Goal: Task Accomplishment & Management: Use online tool/utility

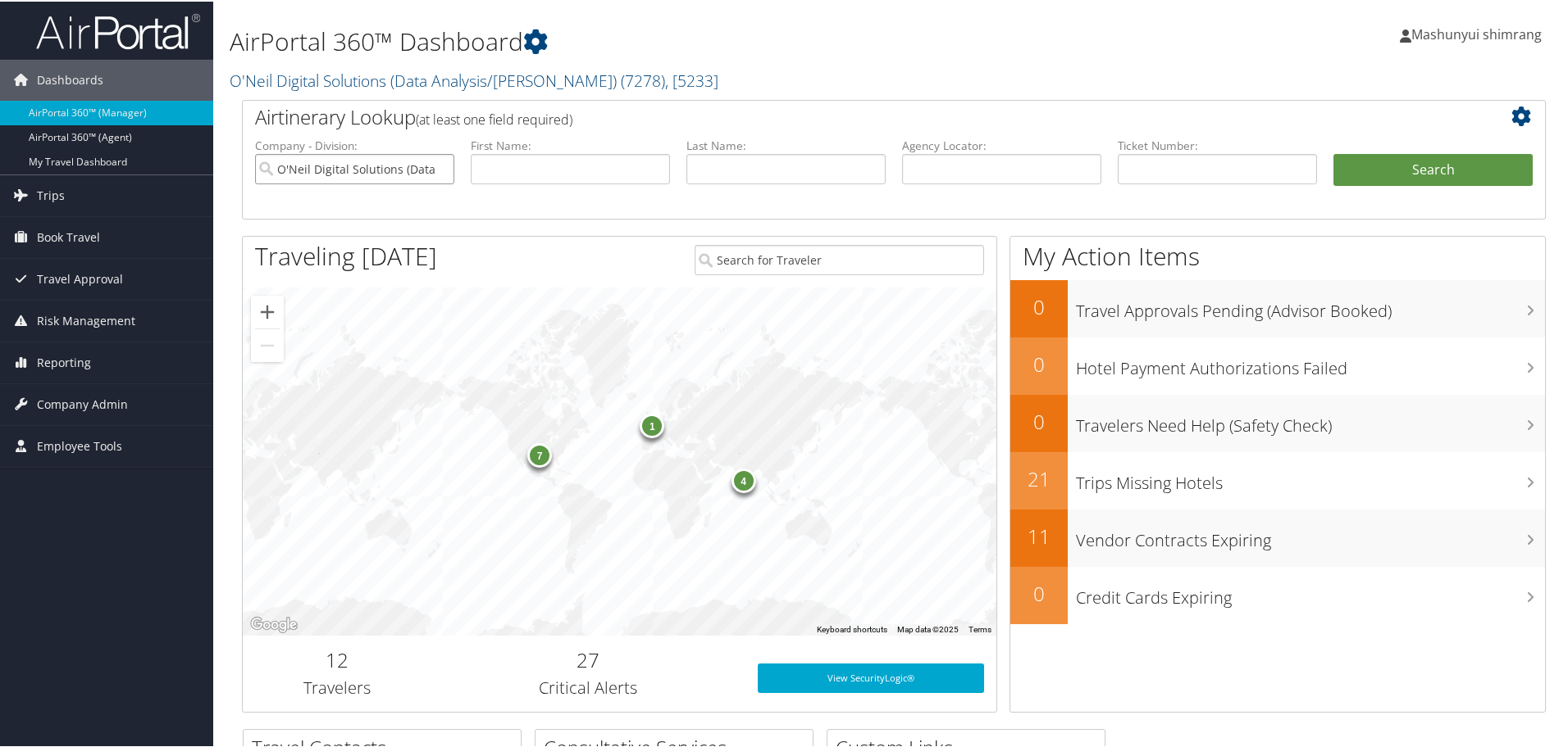
click at [439, 173] on input "O'Neil Digital Solutions (Data Analysis/[PERSON_NAME])" at bounding box center [354, 167] width 200 height 30
click at [63, 361] on span "Reporting" at bounding box center [64, 361] width 54 height 41
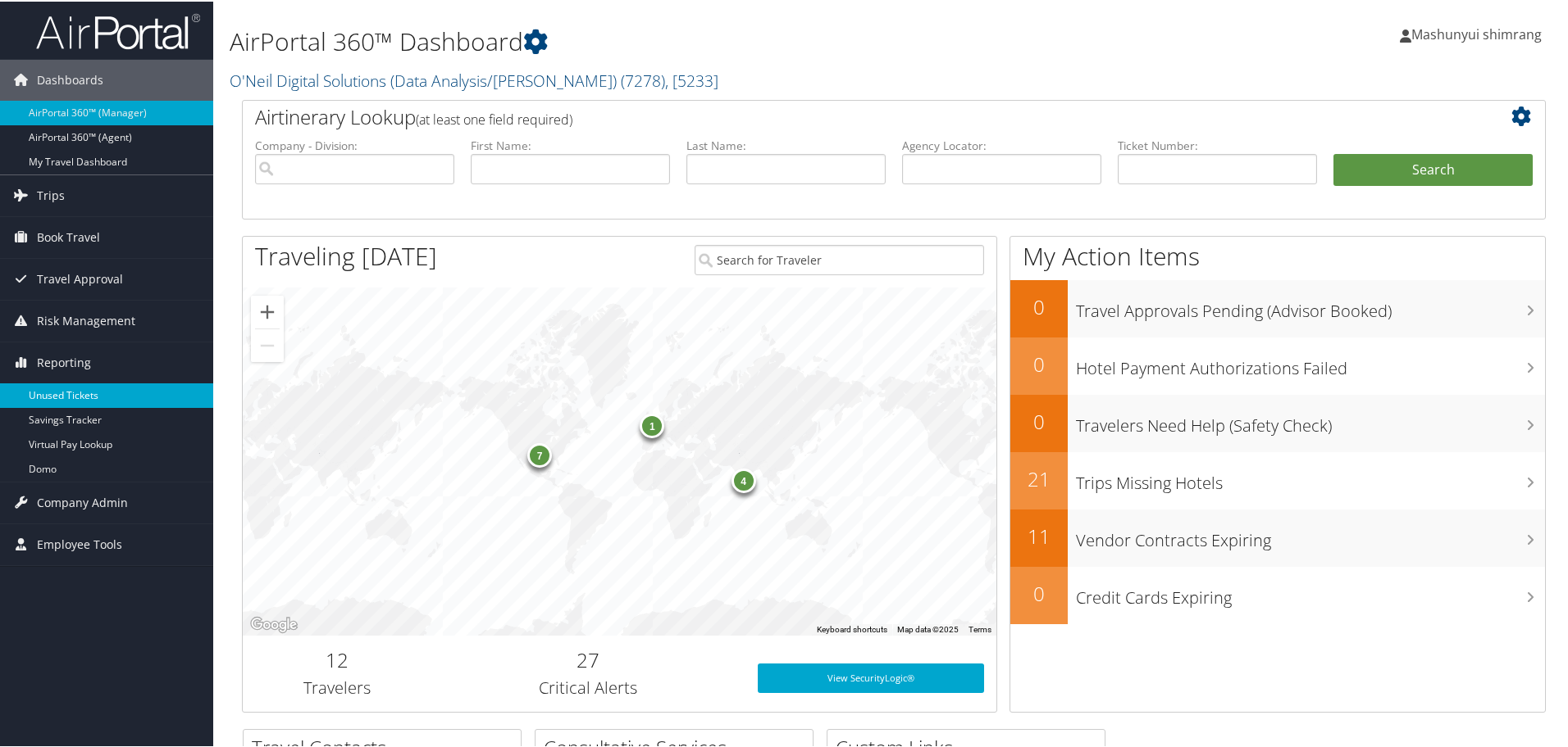
click at [64, 398] on link "Unused Tickets" at bounding box center [106, 394] width 213 height 25
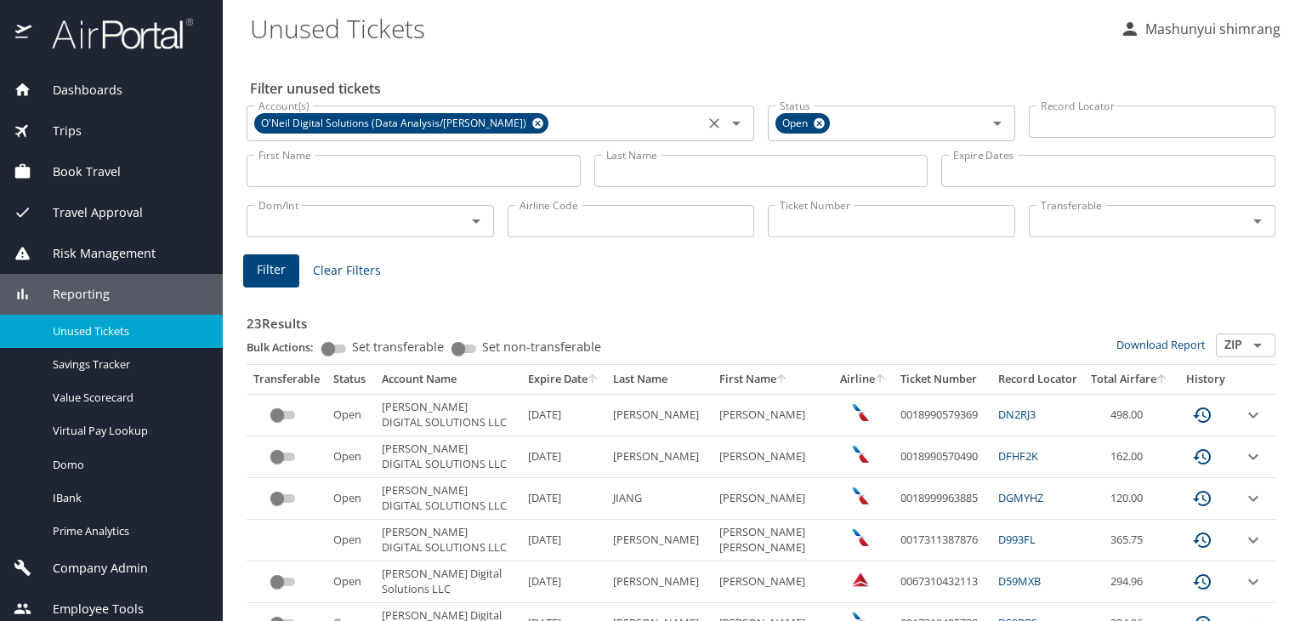
click at [532, 126] on icon at bounding box center [537, 123] width 11 height 11
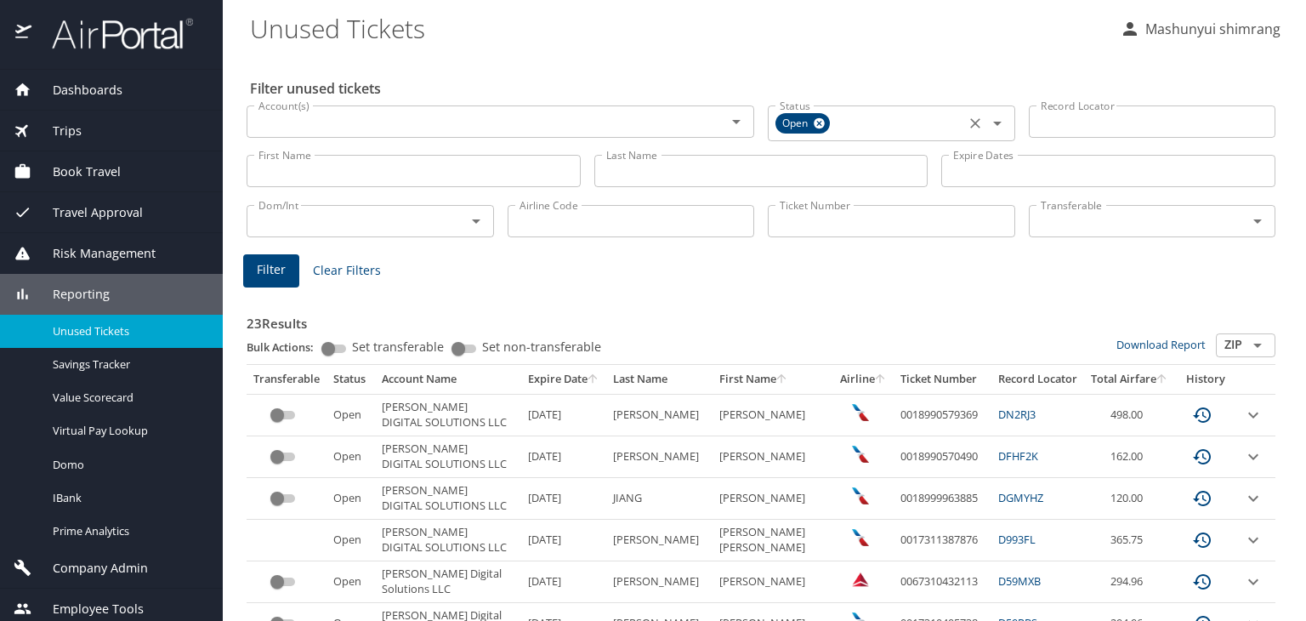
click at [814, 122] on icon at bounding box center [819, 123] width 13 height 19
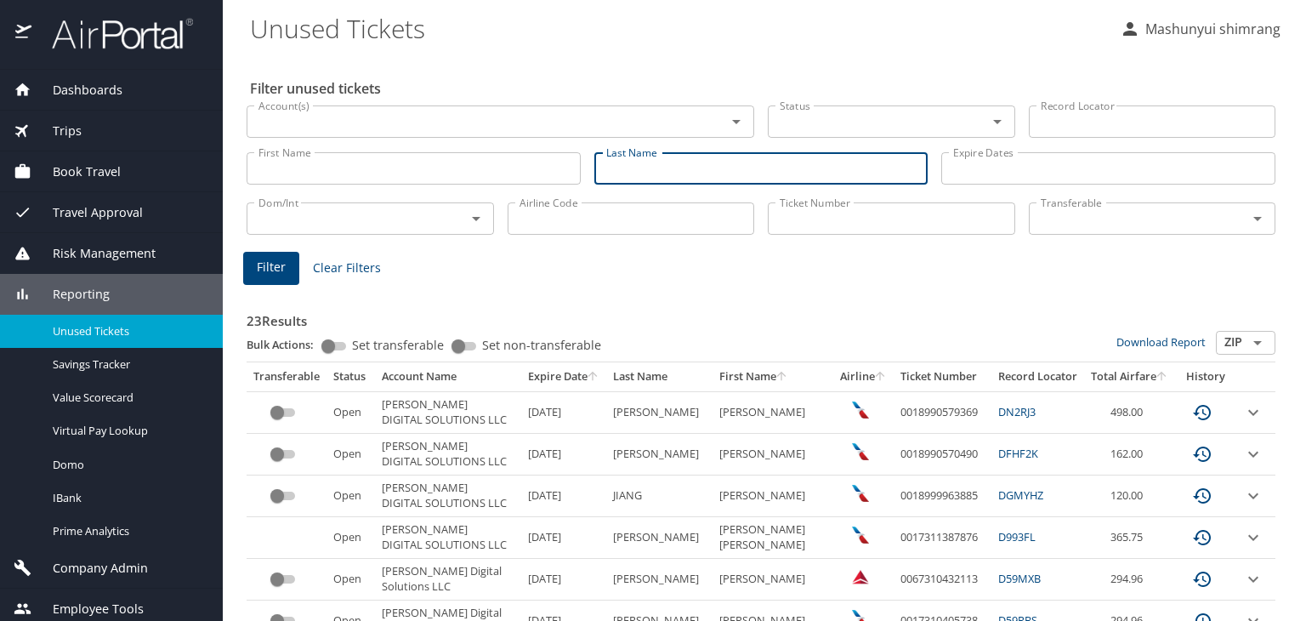
click at [656, 174] on input "Last Name" at bounding box center [761, 168] width 334 height 32
paste input "RULE"
type input "RULE"
click at [439, 169] on input "First Name" at bounding box center [414, 168] width 334 height 32
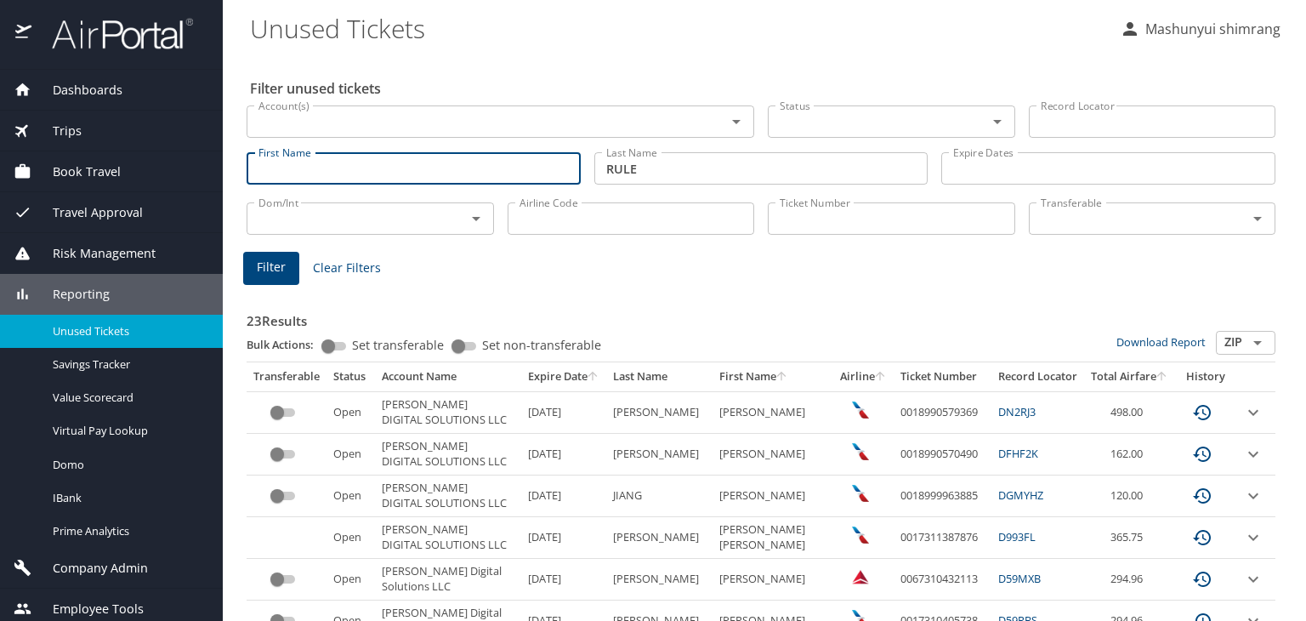
paste input "ALICIA"
type input "ALICIA"
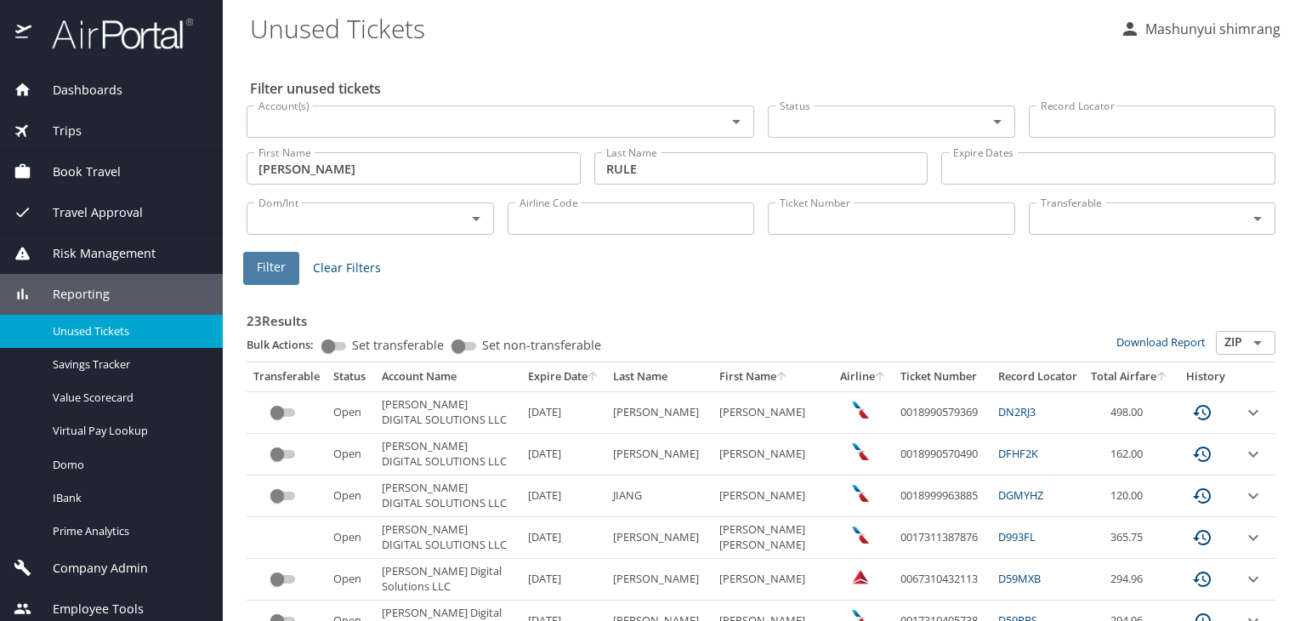
click at [275, 266] on span "Filter" at bounding box center [271, 267] width 29 height 21
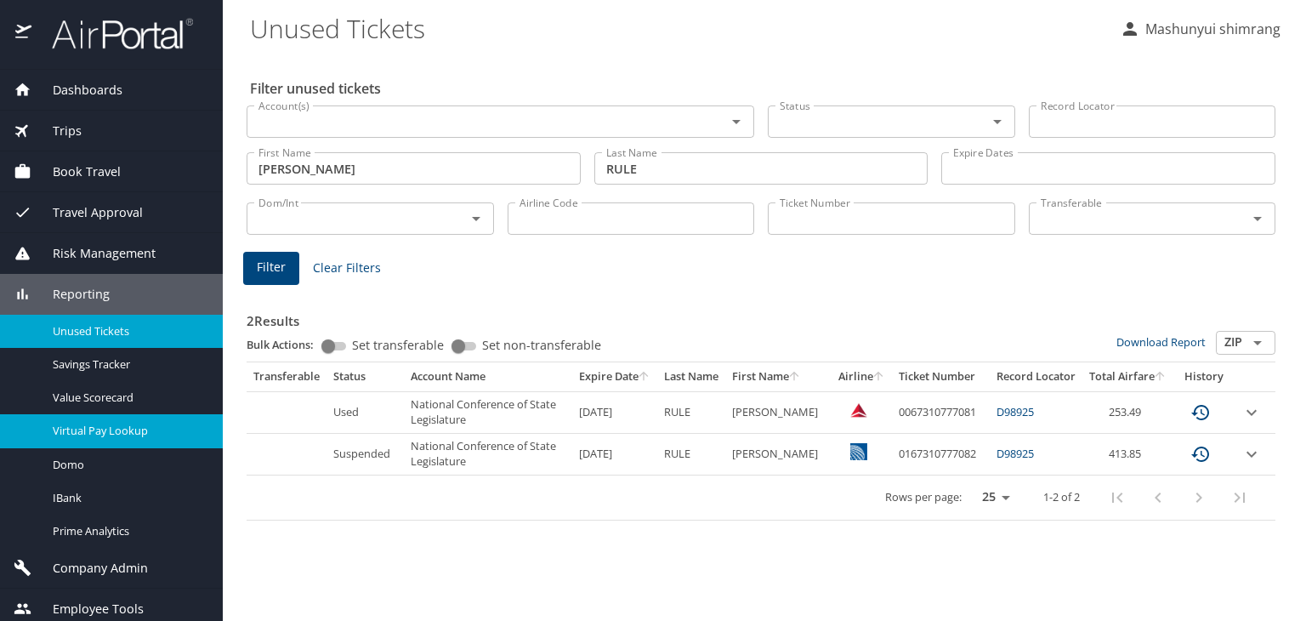
drag, startPoint x: 95, startPoint y: 436, endPoint x: 648, endPoint y: 265, distance: 578.5
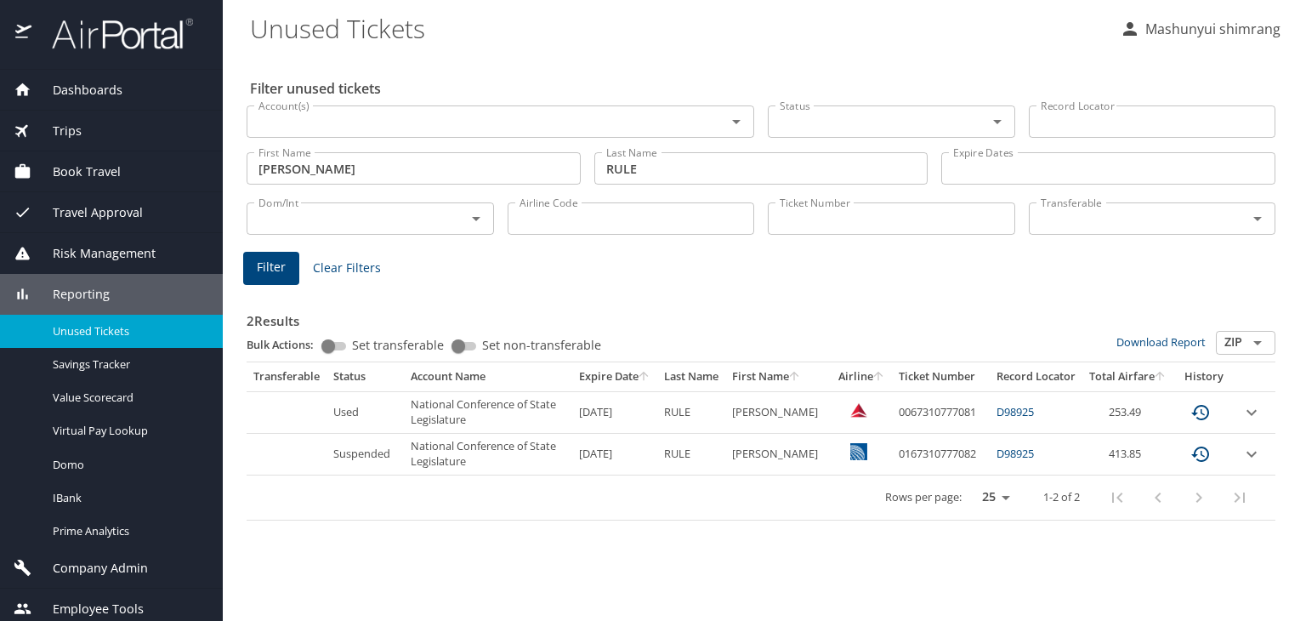
click at [95, 436] on span "Virtual Pay Lookup" at bounding box center [128, 431] width 150 height 16
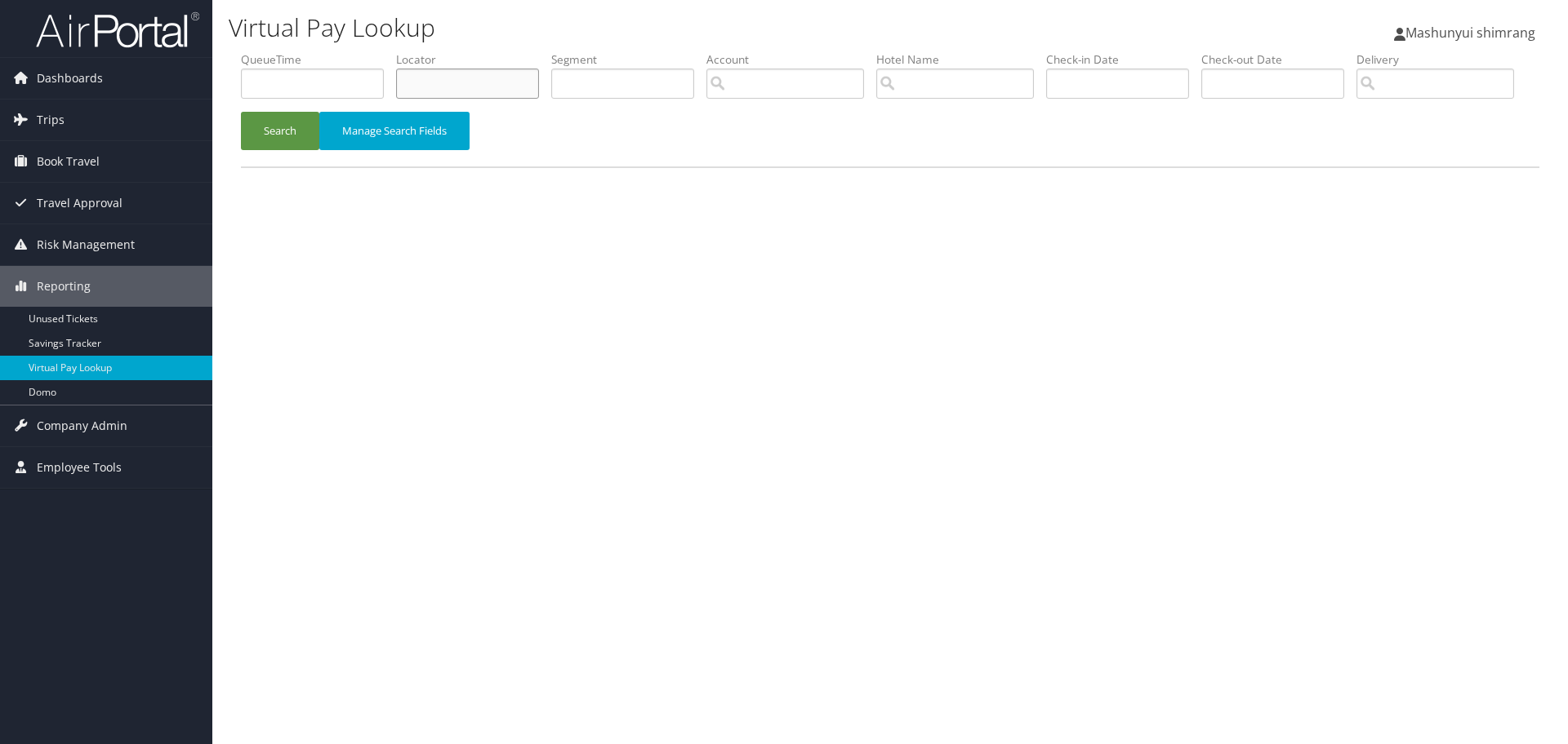
click at [485, 90] on input "text" at bounding box center [467, 83] width 143 height 30
paste input "MVBRHZ"
type input "MVBRHZ"
click at [274, 150] on button "Search" at bounding box center [280, 131] width 79 height 38
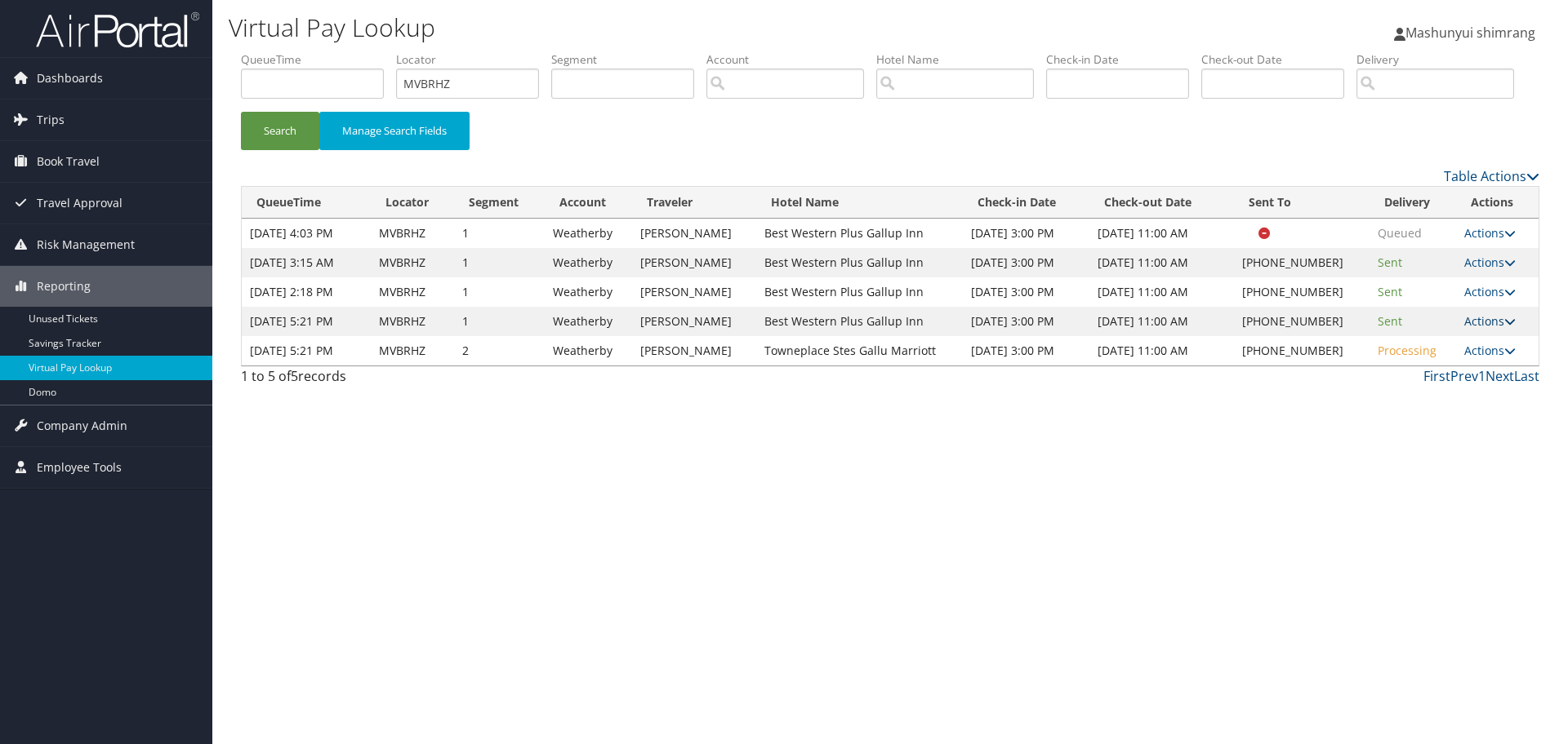
click at [1506, 327] on icon at bounding box center [1509, 322] width 12 height 12
click at [1422, 359] on link "Resend" at bounding box center [1437, 345] width 139 height 28
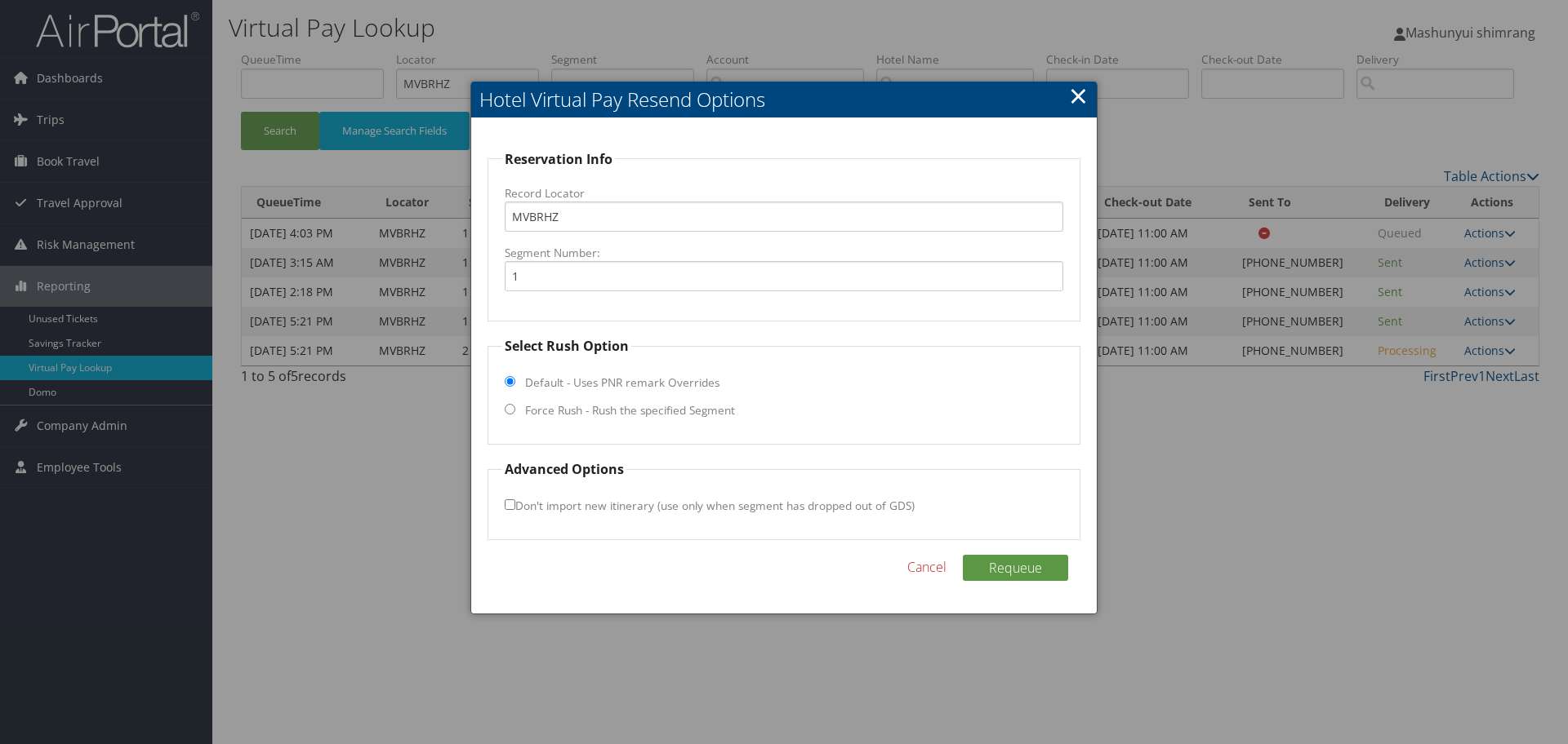
click at [1075, 101] on link "×" at bounding box center [1078, 95] width 19 height 33
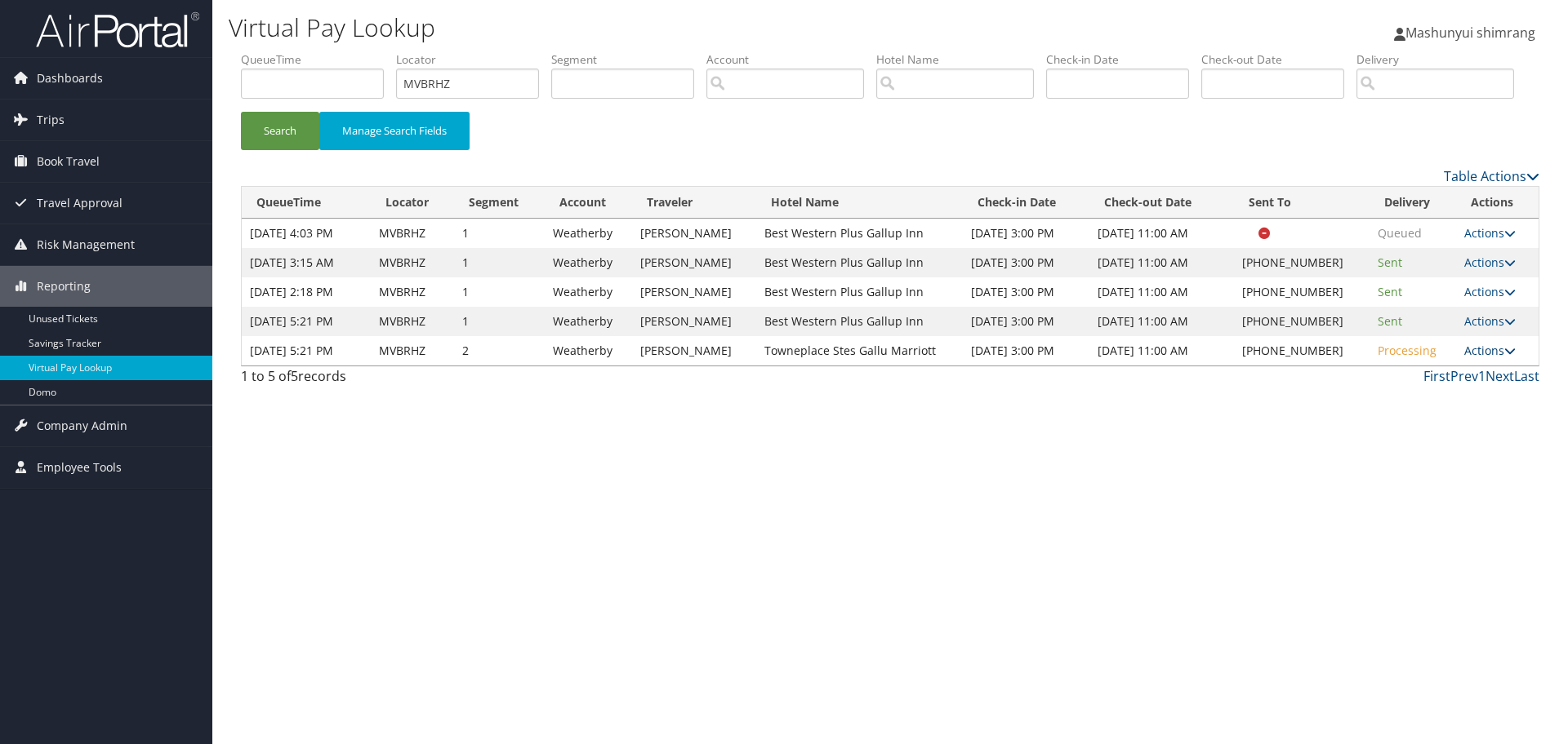
click at [1510, 357] on icon at bounding box center [1509, 351] width 12 height 12
click at [1433, 389] on link "Resend" at bounding box center [1437, 374] width 139 height 28
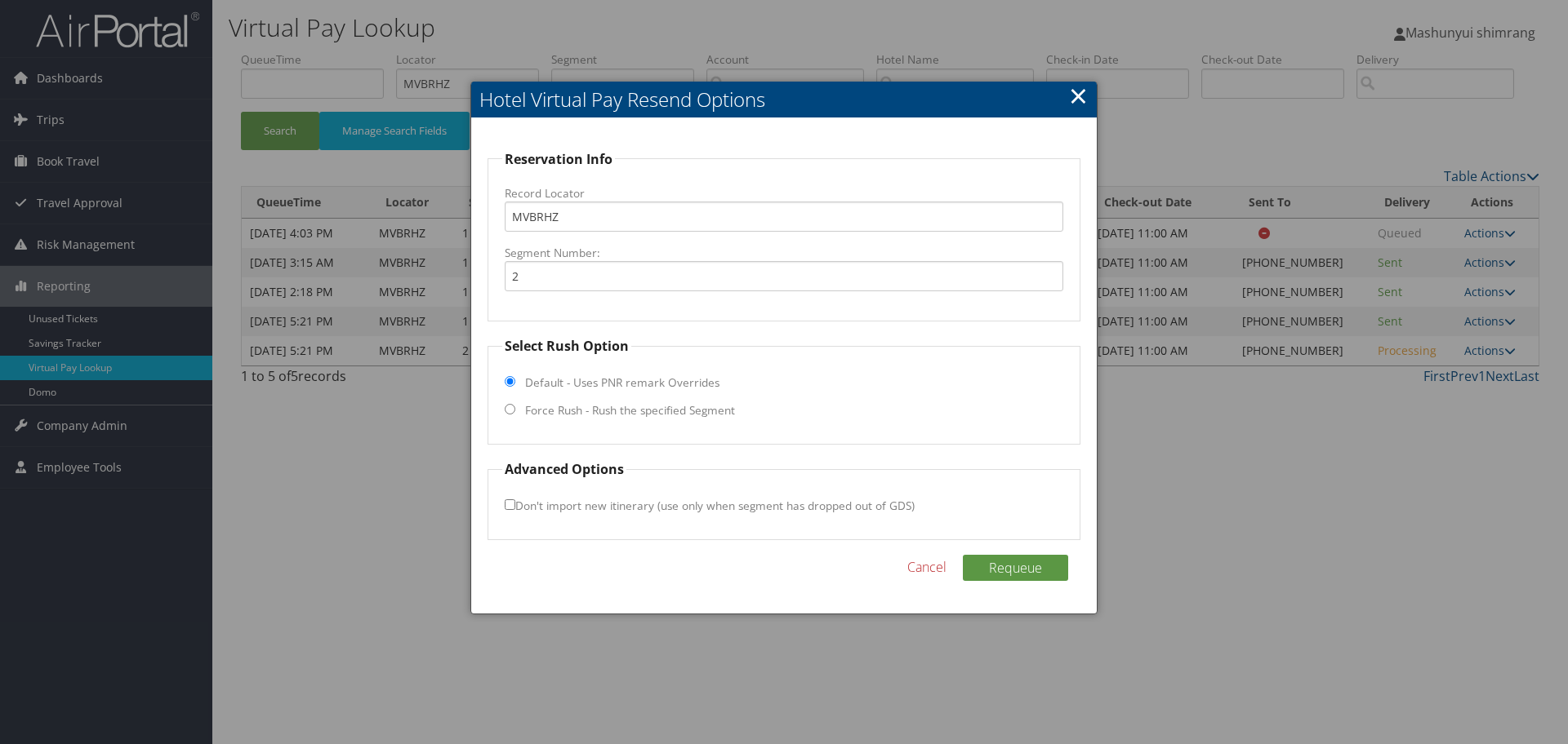
click at [506, 409] on input "Force Rush - Rush the specified Segment" at bounding box center [509, 409] width 11 height 11
radio input "true"
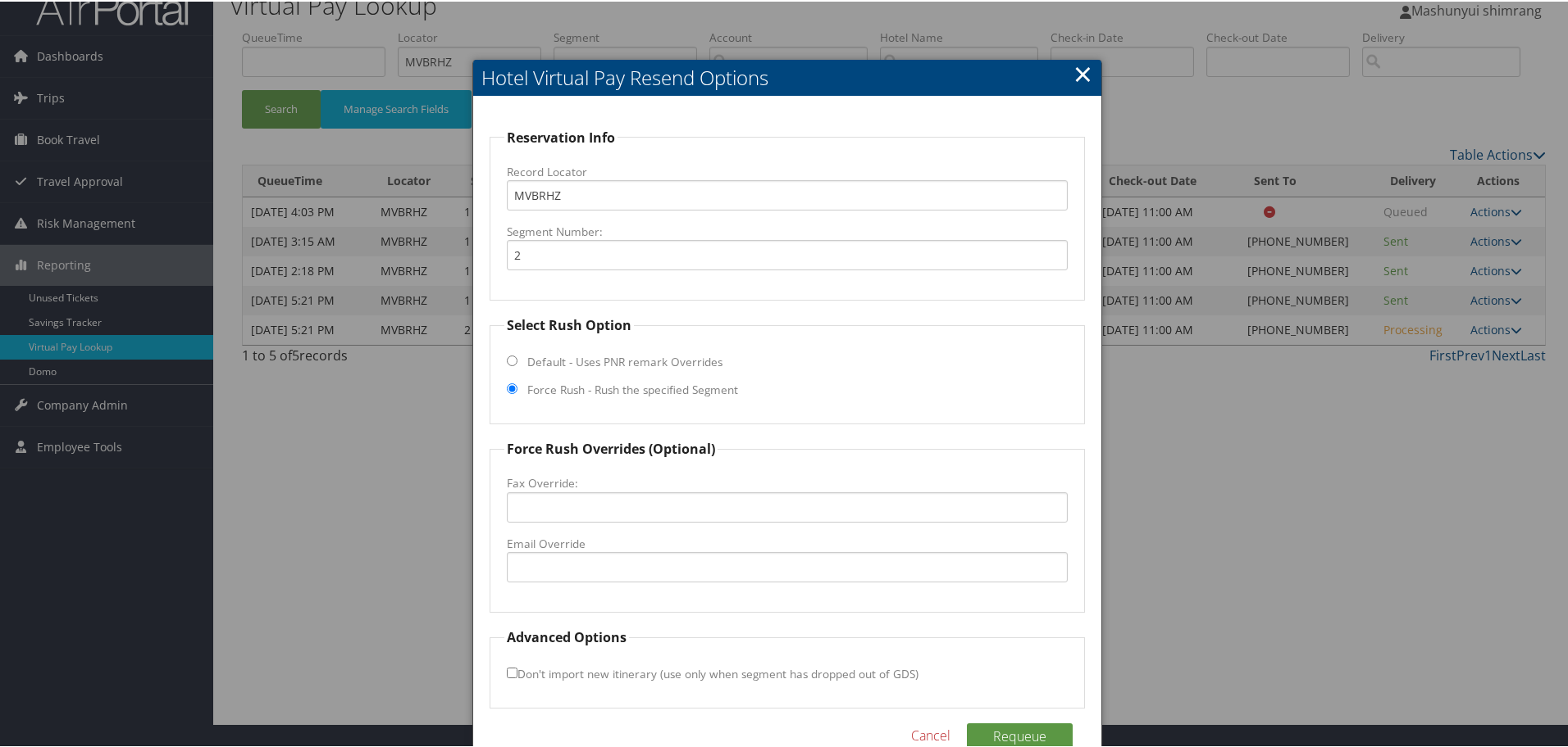
scroll to position [58, 0]
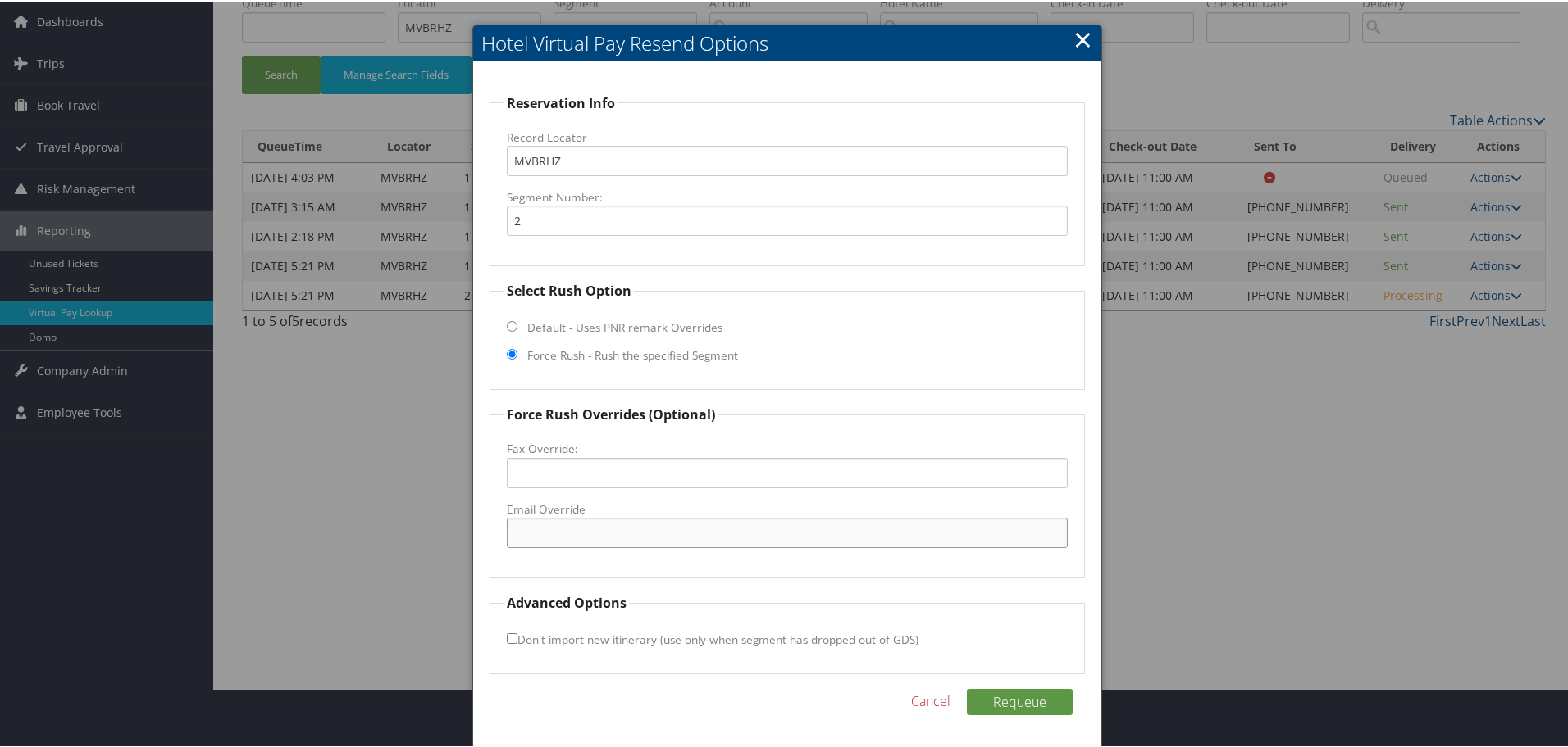
click at [554, 529] on input "Email Override" at bounding box center [787, 531] width 561 height 30
drag, startPoint x: 561, startPoint y: 533, endPoint x: 588, endPoint y: 531, distance: 27.1
click at [588, 531] on input "tpsgallupfrontdesk@gmail.com" at bounding box center [787, 531] width 561 height 30
click at [684, 534] on input "tpsgallupfrontdesk@gmail.com" at bounding box center [787, 531] width 561 height 30
type input "tpsgallupfrontdesk@gmail.com"
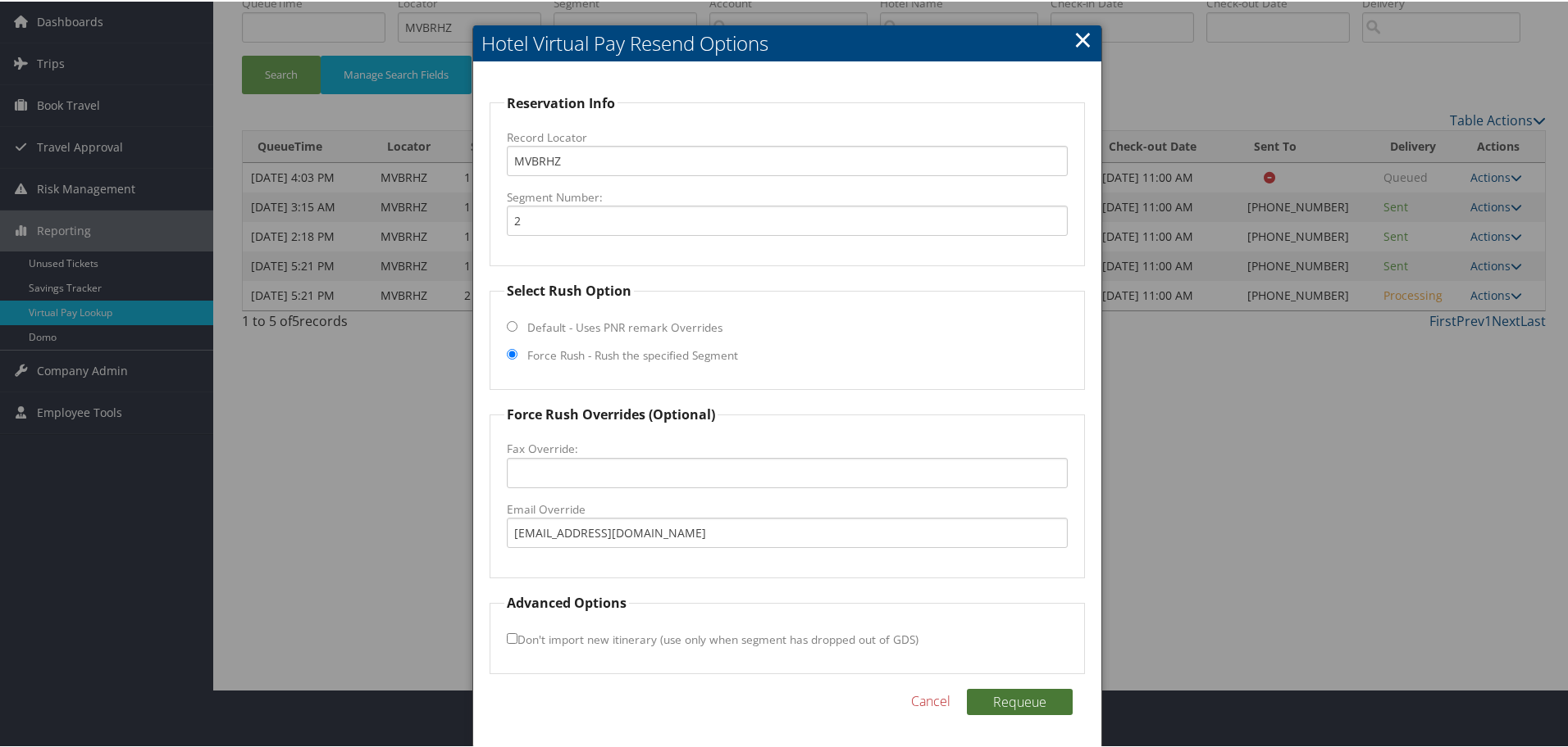
click at [1003, 698] on button "Requeue" at bounding box center [1019, 700] width 106 height 26
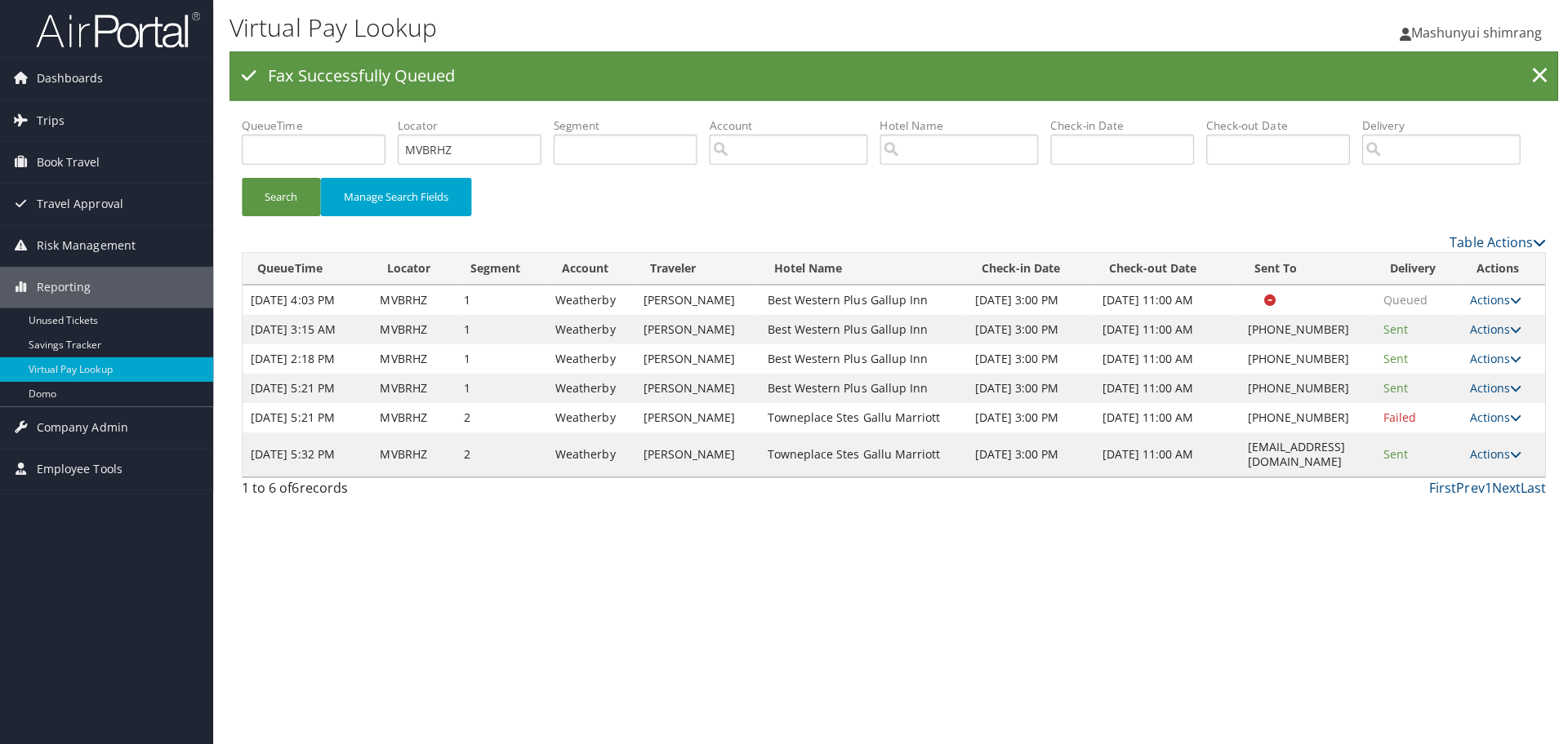
scroll to position [0, 0]
